Goal: Task Accomplishment & Management: Use online tool/utility

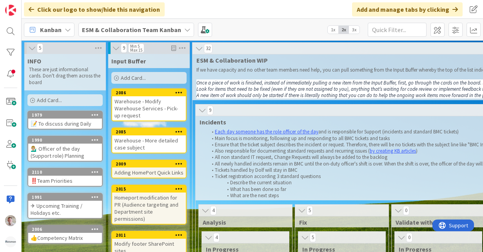
click at [131, 28] on b "ESM & Collaboration Team Kanban" at bounding box center [131, 30] width 99 height 8
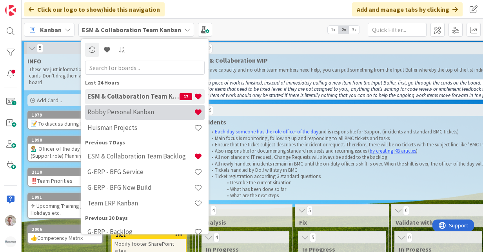
click at [125, 111] on h4 "Robby Personal Kanban" at bounding box center [140, 112] width 107 height 8
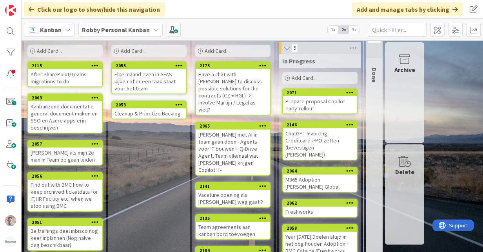
scroll to position [39, 0]
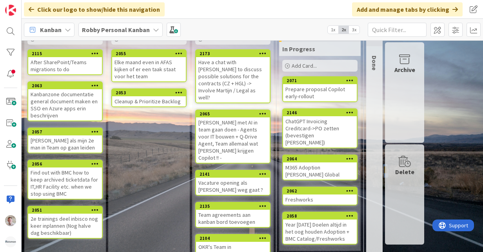
click at [303, 97] on div "Prepare proposal Copilot early-rollout" at bounding box center [320, 92] width 74 height 17
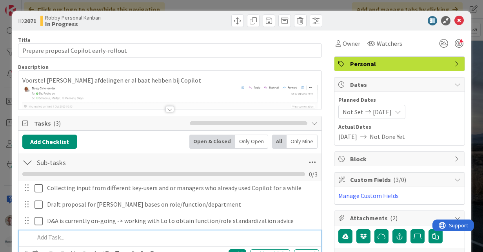
click at [47, 240] on p at bounding box center [175, 237] width 281 height 9
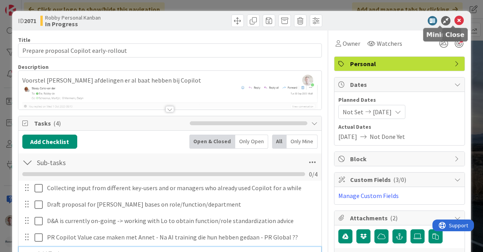
click at [456, 22] on icon at bounding box center [458, 20] width 9 height 9
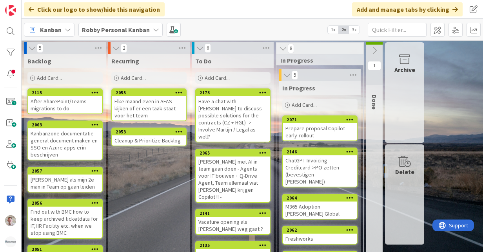
click at [320, 128] on div "Prepare proposal Copilot early-rollout" at bounding box center [320, 131] width 74 height 17
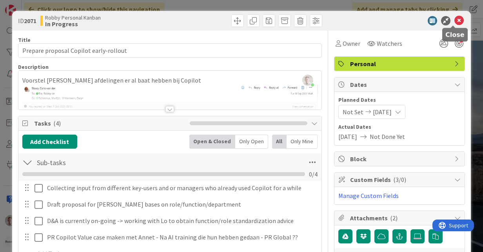
click at [454, 21] on icon at bounding box center [458, 20] width 9 height 9
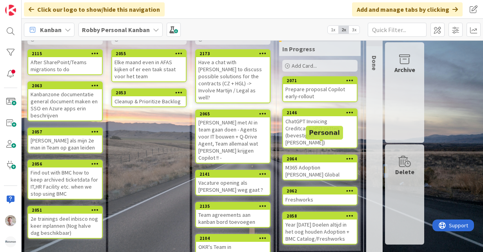
click at [307, 156] on div "2064" at bounding box center [322, 158] width 70 height 5
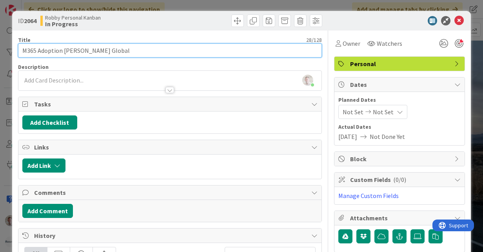
click at [108, 49] on input "M365 Adoption [PERSON_NAME] Global" at bounding box center [170, 51] width 304 height 14
click at [40, 51] on input "M365 Adoption [PERSON_NAME] Global + Copilot" at bounding box center [170, 51] width 304 height 14
drag, startPoint x: 131, startPoint y: 56, endPoint x: 263, endPoint y: 68, distance: 132.7
type input "M365 + Copilot Adoption Huisman Global"
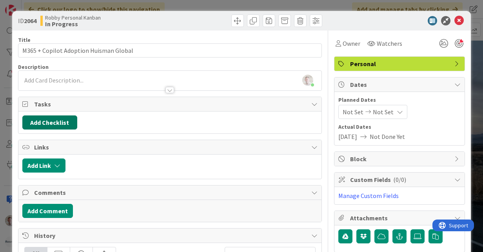
click at [37, 122] on button "Add Checklist" at bounding box center [49, 123] width 55 height 14
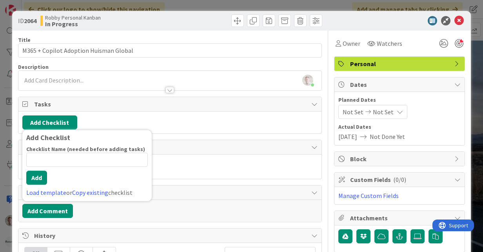
click at [45, 156] on input at bounding box center [87, 160] width 122 height 14
click at [111, 97] on div "Tasks Add Checklist Add Checklist Checklist Name (needed before adding tasks) 0…" at bounding box center [170, 115] width 304 height 37
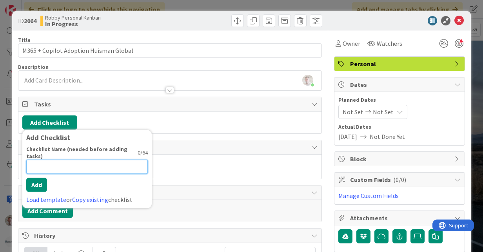
click at [74, 160] on input at bounding box center [87, 167] width 122 height 14
type input "Sub-tasks"
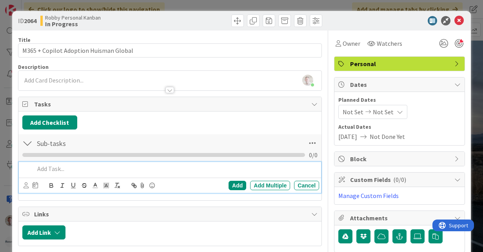
click at [30, 141] on div at bounding box center [27, 143] width 10 height 14
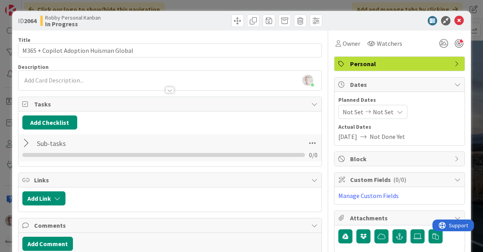
click at [25, 146] on div at bounding box center [27, 143] width 10 height 14
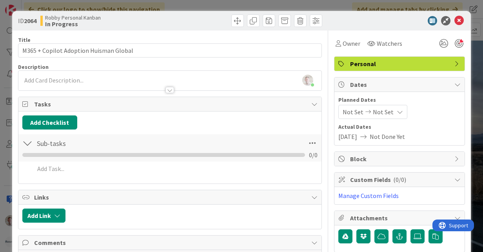
click at [25, 145] on div at bounding box center [27, 143] width 10 height 14
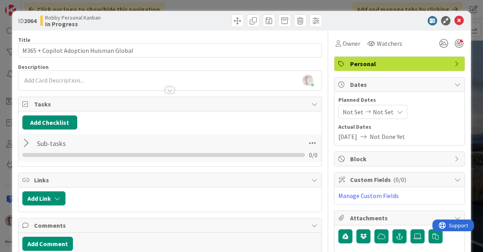
click at [45, 159] on div "Sub-tasks Checklist Name 9 / 64 Sub-tasks 0 / 0" at bounding box center [169, 147] width 303 height 27
click at [29, 144] on div at bounding box center [27, 143] width 10 height 14
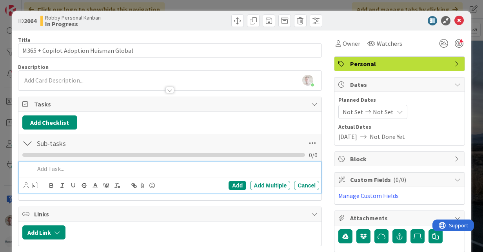
click at [47, 169] on p at bounding box center [175, 169] width 281 height 9
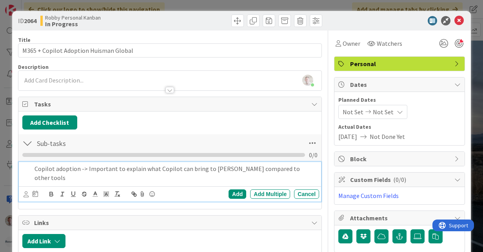
click at [283, 168] on p "Copilot adoption -> Important to explain what Copilot can bring to [PERSON_NAME…" at bounding box center [175, 174] width 281 height 18
click at [232, 195] on div "Add" at bounding box center [238, 194] width 18 height 9
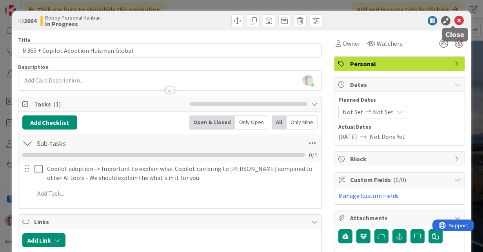
click at [455, 20] on icon at bounding box center [458, 20] width 9 height 9
